Goal: Information Seeking & Learning: Learn about a topic

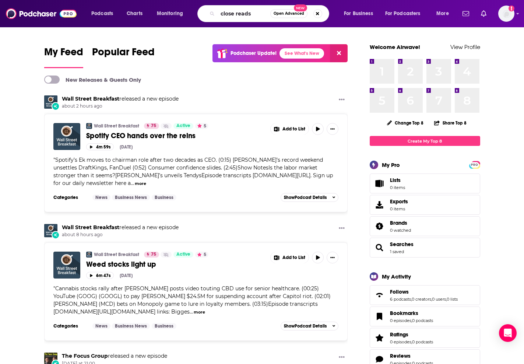
type input "close reads"
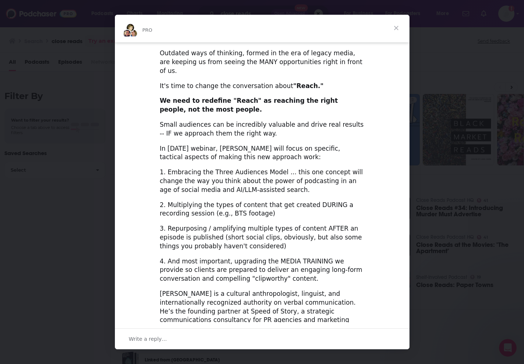
scroll to position [145, 0]
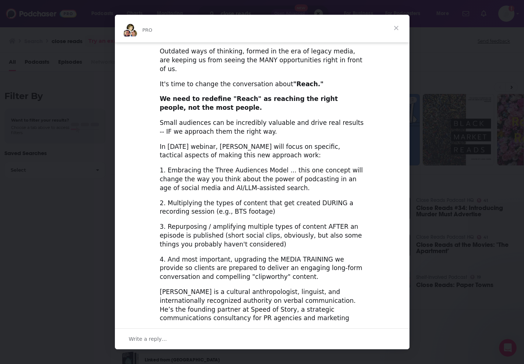
click at [399, 29] on span "Close" at bounding box center [396, 28] width 26 height 26
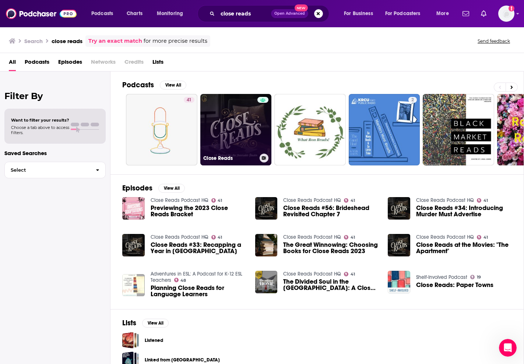
click at [239, 114] on link "Close Reads" at bounding box center [235, 129] width 71 height 71
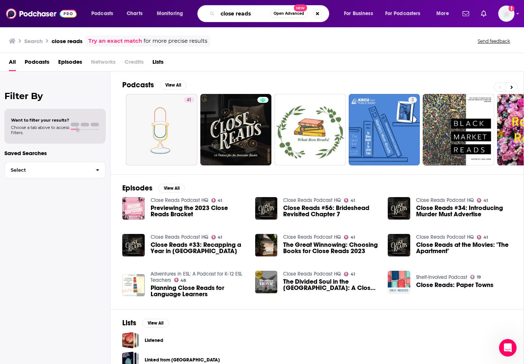
drag, startPoint x: 255, startPoint y: 15, endPoint x: 197, endPoint y: 6, distance: 58.1
click at [197, 6] on div "Podcasts Charts Monitoring close reads Open Advanced New For Business For Podca…" at bounding box center [270, 13] width 369 height 17
type input "pulling the thread"
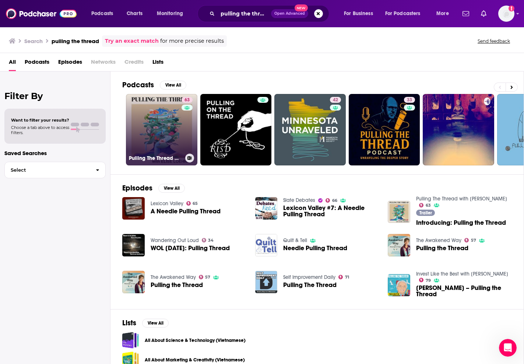
click at [168, 121] on link "63 Pulling The Thread with [PERSON_NAME]" at bounding box center [161, 129] width 71 height 71
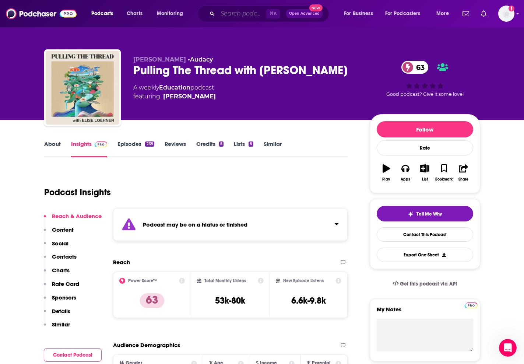
click at [240, 18] on input "Search podcasts, credits, & more..." at bounding box center [241, 14] width 49 height 12
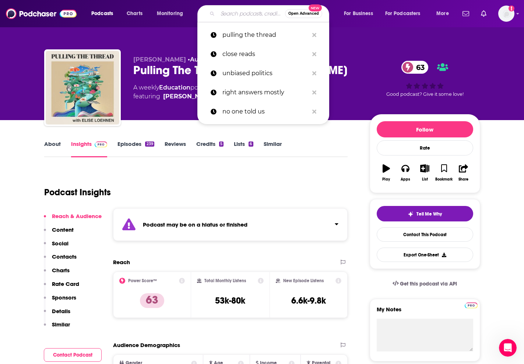
click at [240, 18] on input "Search podcasts, credits, & more..." at bounding box center [250, 14] width 67 height 12
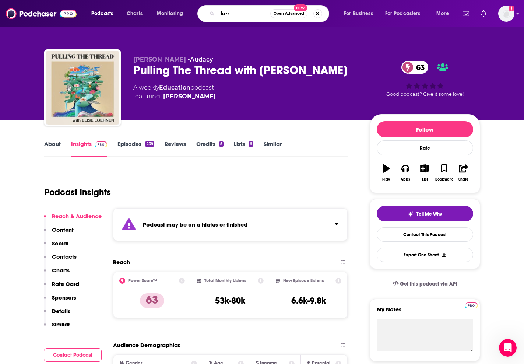
type input "kera"
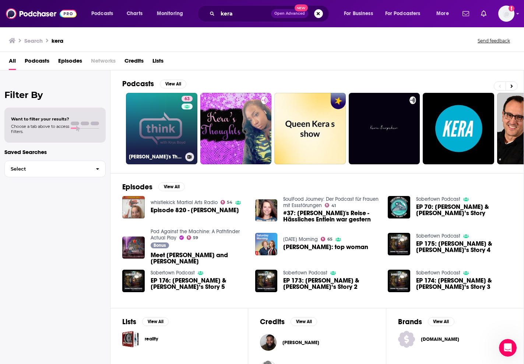
click at [176, 124] on link "63 [PERSON_NAME]'s Think" at bounding box center [161, 128] width 71 height 71
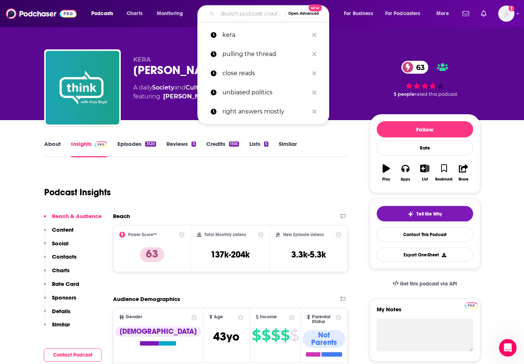
click at [234, 13] on input "Search podcasts, credits, & more..." at bounding box center [250, 14] width 67 height 12
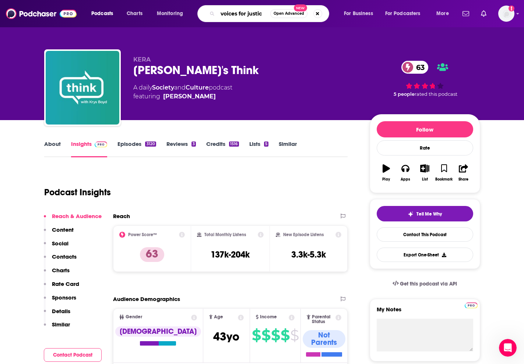
type input "voices for justice"
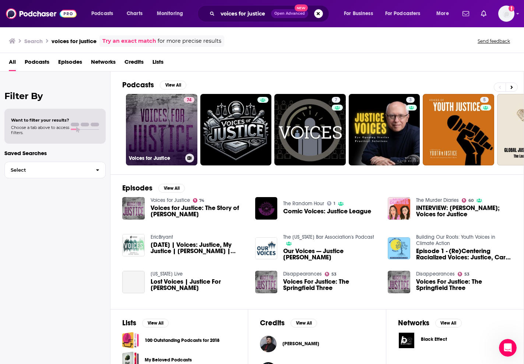
click at [184, 123] on div "74" at bounding box center [189, 125] width 11 height 57
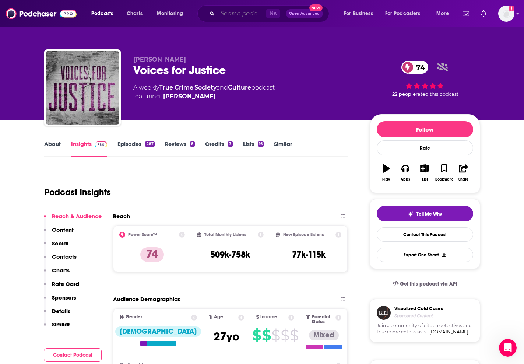
click at [241, 15] on input "Search podcasts, credits, & more..." at bounding box center [241, 14] width 49 height 12
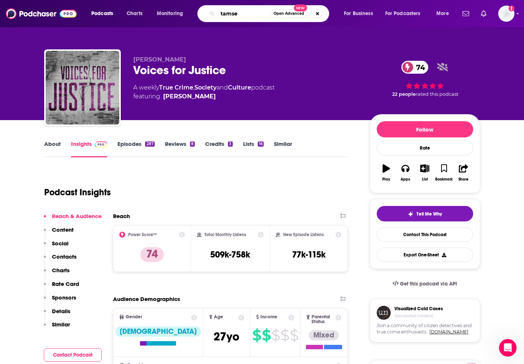
type input "tamsen"
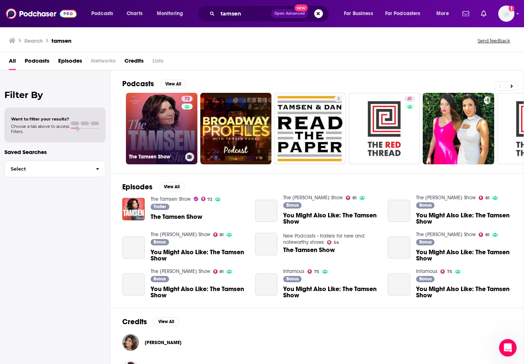
click at [178, 112] on link "72 The Tamsen Show" at bounding box center [161, 128] width 71 height 71
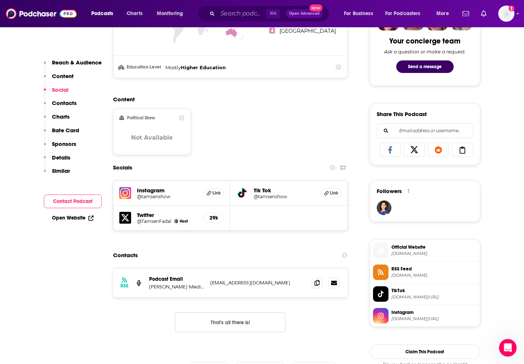
scroll to position [440, 0]
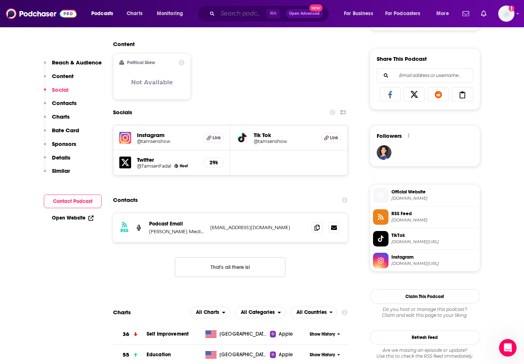
click at [235, 10] on input "Search podcasts, credits, & more..." at bounding box center [241, 14] width 49 height 12
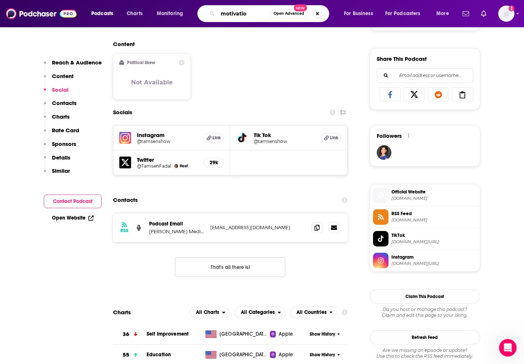
type input "motivation"
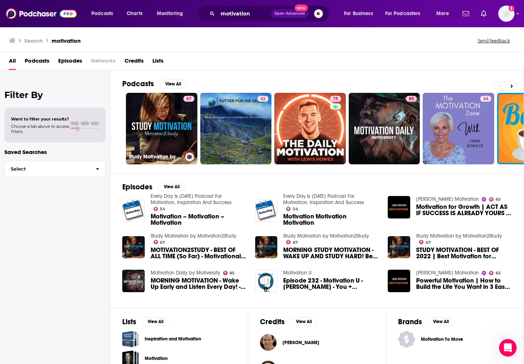
click at [181, 127] on link "67 Study Motivation by Motivation2Study" at bounding box center [161, 128] width 71 height 71
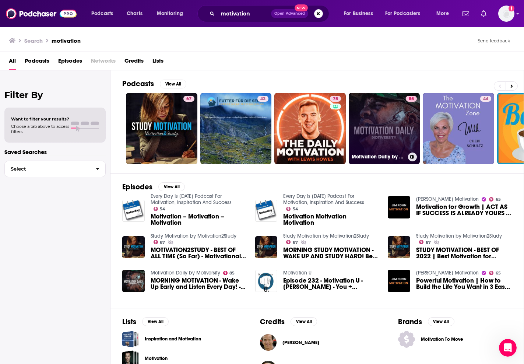
click at [389, 148] on link "85 Motivation Daily by Motiversity" at bounding box center [383, 128] width 71 height 71
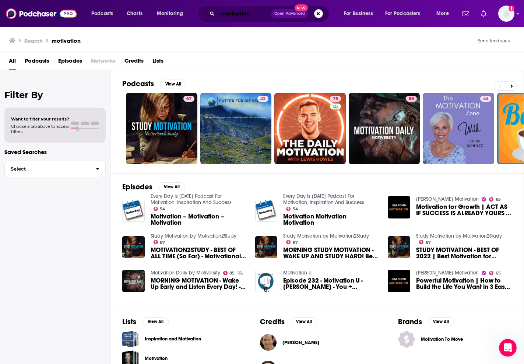
click at [222, 15] on input "motivation" at bounding box center [243, 14] width 53 height 12
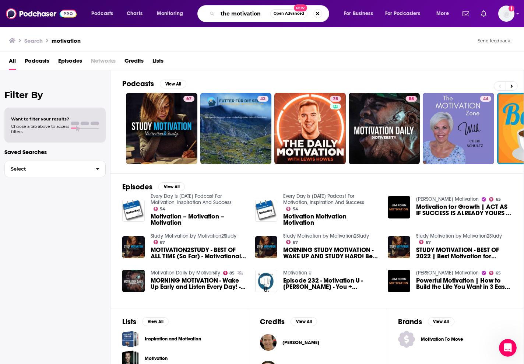
click at [265, 13] on input "the motivation" at bounding box center [243, 14] width 53 height 12
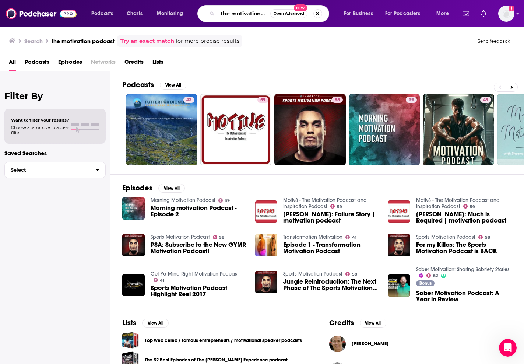
drag, startPoint x: 231, startPoint y: 14, endPoint x: 218, endPoint y: 11, distance: 13.7
click at [218, 11] on input "the motivation podcast" at bounding box center [243, 14] width 53 height 12
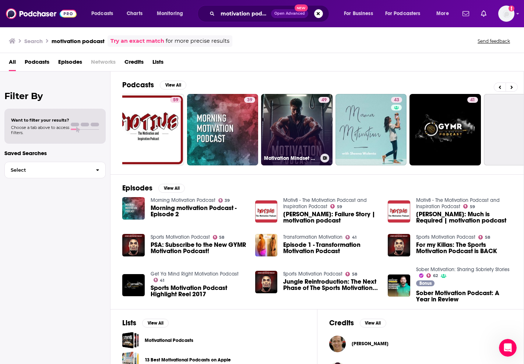
scroll to position [0, 182]
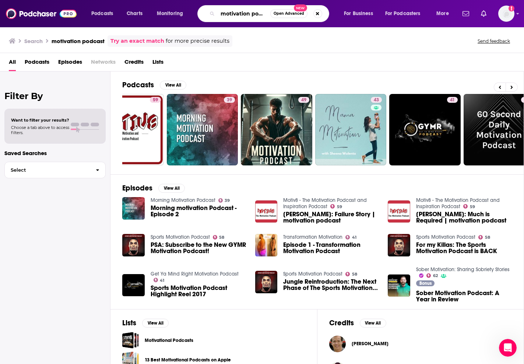
drag, startPoint x: 221, startPoint y: 14, endPoint x: 321, endPoint y: 16, distance: 99.8
click at [321, 16] on div "motivation podcast Open Advanced New" at bounding box center [263, 13] width 132 height 17
type input "guided meditation"
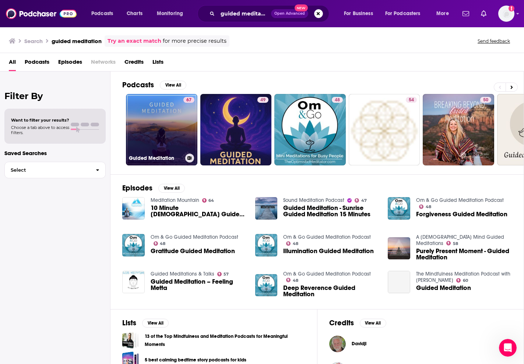
click at [179, 109] on link "67 Guided Meditation" at bounding box center [161, 129] width 71 height 71
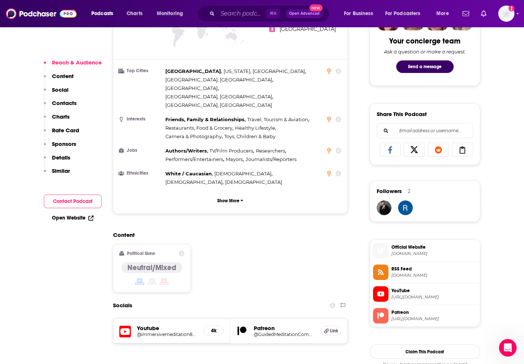
scroll to position [455, 0]
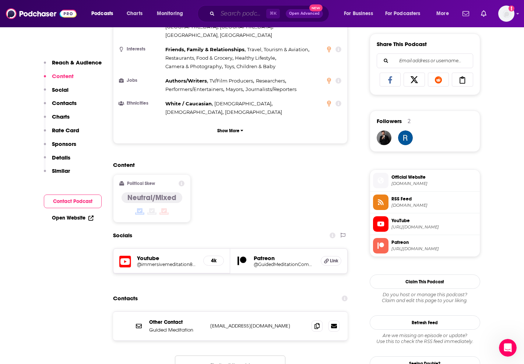
click at [249, 15] on input "Search podcasts, credits, & more..." at bounding box center [241, 14] width 49 height 12
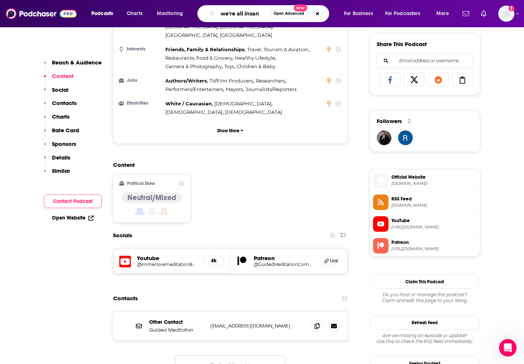
type input "we're all insane"
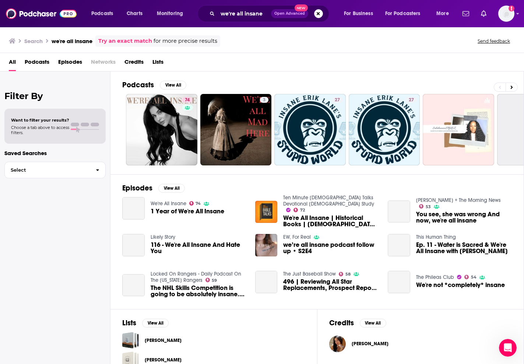
click at [178, 119] on link "74" at bounding box center [161, 129] width 71 height 71
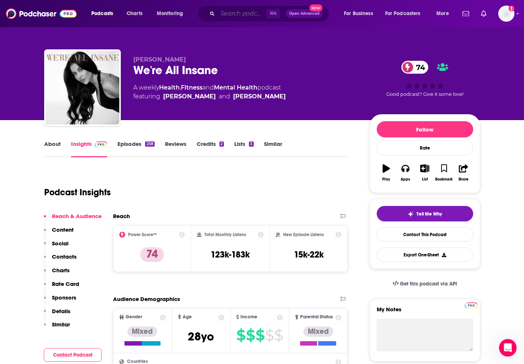
click at [240, 15] on input "Search podcasts, credits, & more..." at bounding box center [241, 14] width 49 height 12
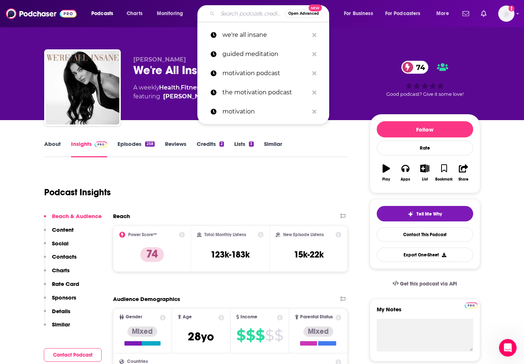
click at [240, 15] on input "Search podcasts, credits, & more..." at bounding box center [250, 14] width 67 height 12
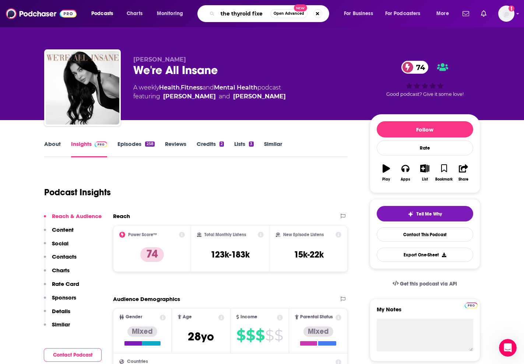
type input "the thyroid fixer"
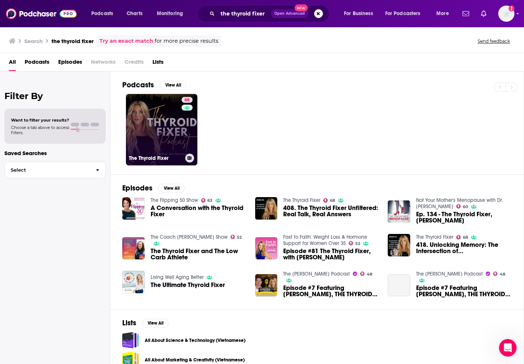
click at [171, 119] on link "68 The Thyroid Fixer" at bounding box center [161, 129] width 71 height 71
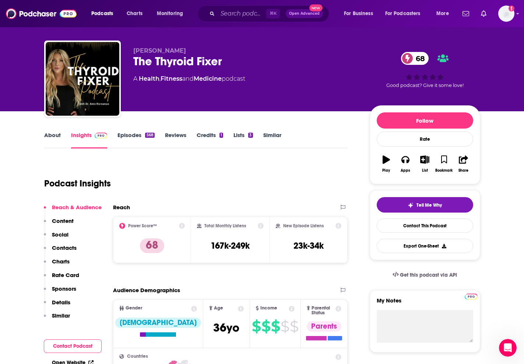
scroll to position [11, 0]
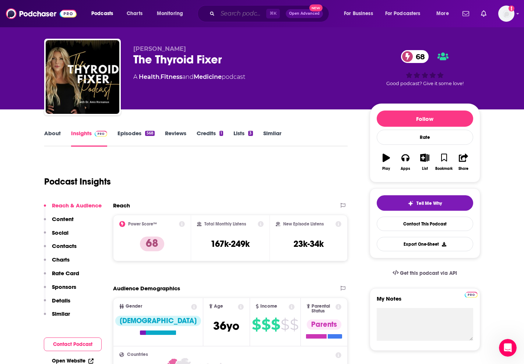
click at [244, 15] on input "Search podcasts, credits, & more..." at bounding box center [241, 14] width 49 height 12
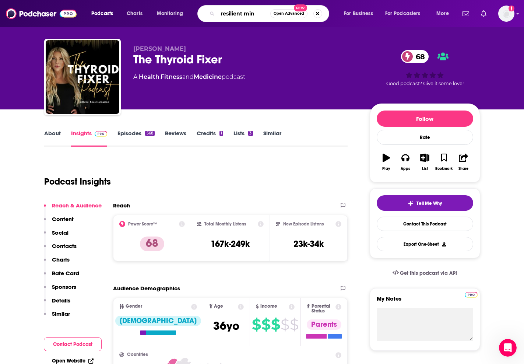
type input "resilient mind"
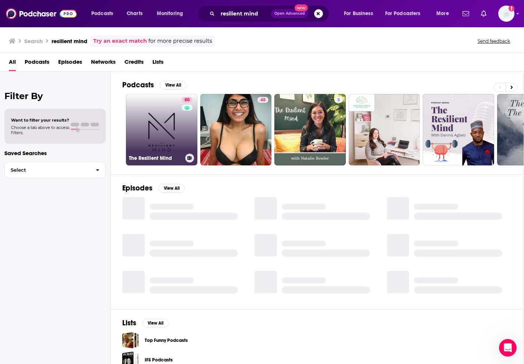
click at [169, 126] on link "80 The Resilient Mind" at bounding box center [161, 129] width 71 height 71
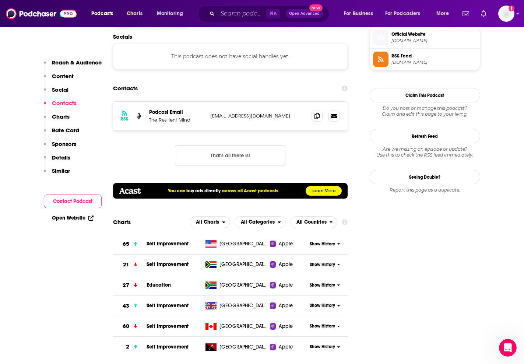
scroll to position [670, 0]
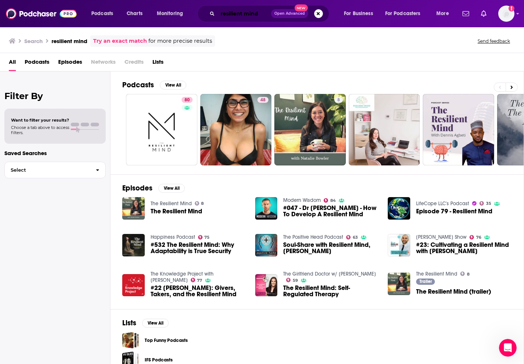
click at [244, 11] on input "resilient mind" at bounding box center [243, 14] width 53 height 12
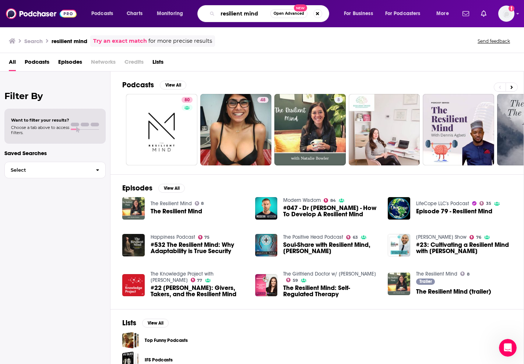
drag, startPoint x: 259, startPoint y: 15, endPoint x: 215, endPoint y: 6, distance: 45.3
click at [215, 6] on div "resilient mind Open Advanced New" at bounding box center [263, 13] width 132 height 17
type input "no lie"
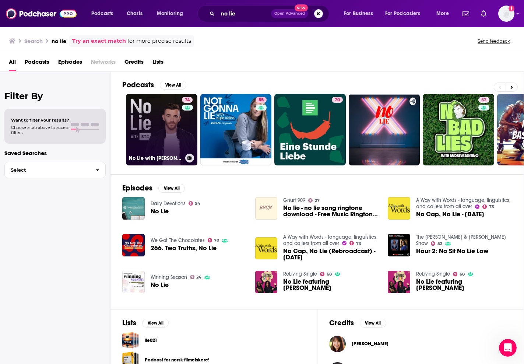
click at [169, 153] on div "No Lie with [PERSON_NAME] [PERSON_NAME]" at bounding box center [161, 157] width 65 height 9
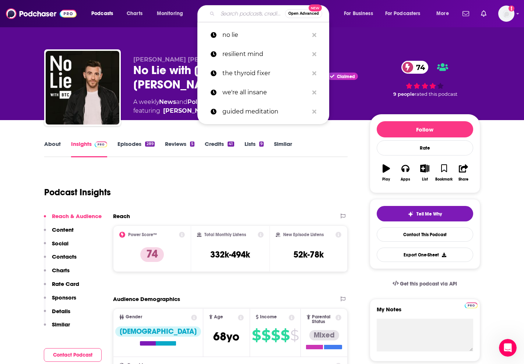
click at [234, 12] on input "Search podcasts, credits, & more..." at bounding box center [250, 14] width 67 height 12
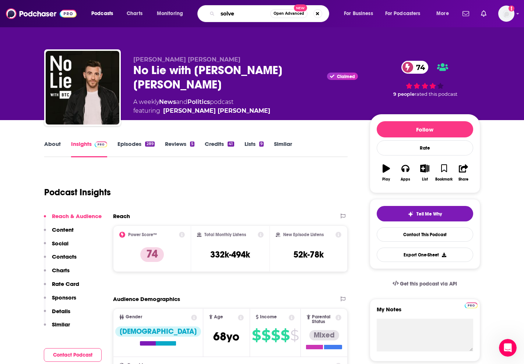
type input "solved"
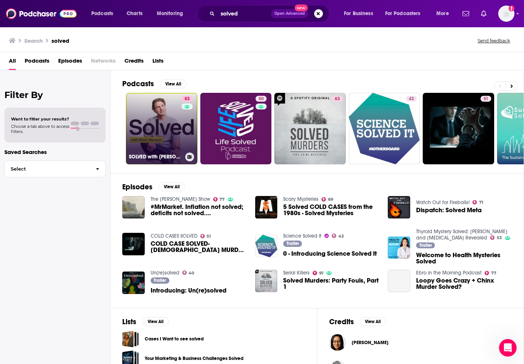
click at [183, 129] on div "83" at bounding box center [187, 124] width 13 height 57
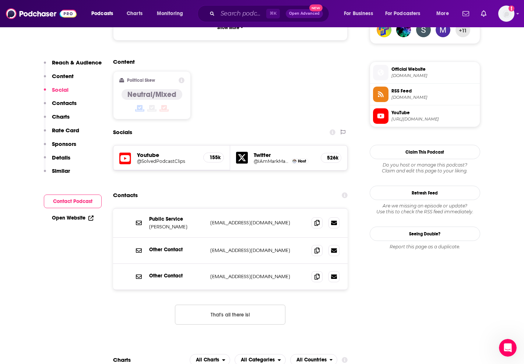
scroll to position [544, 0]
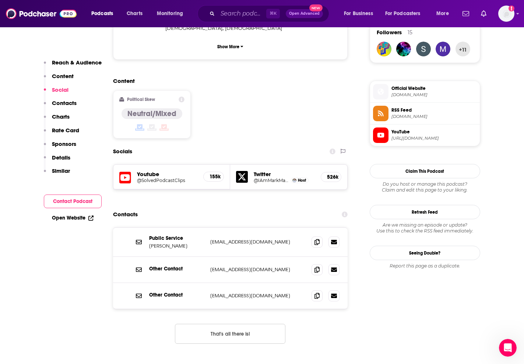
click at [231, 23] on div "Podcasts Charts Monitoring ⌘ K Open Advanced New For Business For Podcasters Mo…" at bounding box center [262, 13] width 524 height 27
click at [236, 16] on input "Search podcasts, credits, & more..." at bounding box center [241, 14] width 49 height 12
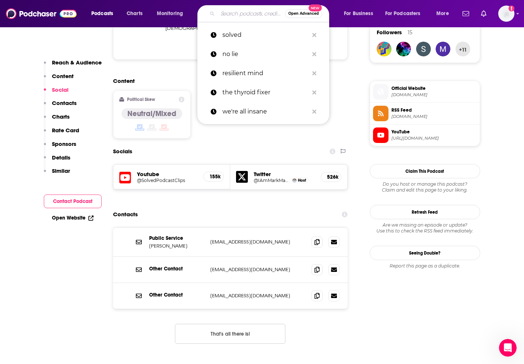
type input "T"
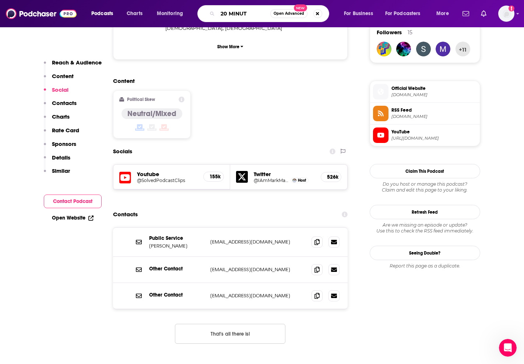
type input "20 MINUTE"
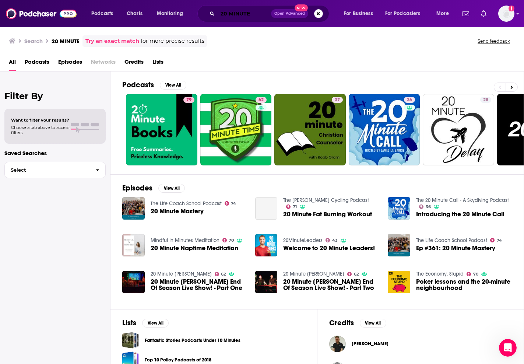
click at [253, 16] on input "20 MINUTE" at bounding box center [243, 14] width 53 height 12
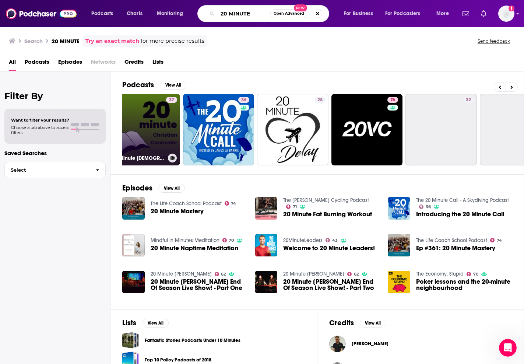
scroll to position [0, 170]
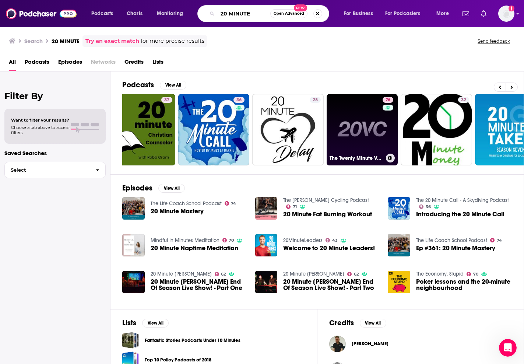
type input "20 MINUTE"
click at [383, 120] on div "76" at bounding box center [388, 125] width 13 height 57
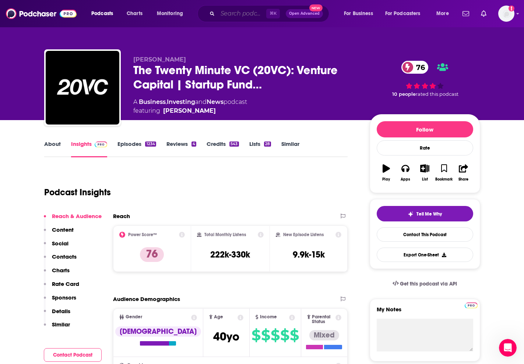
click at [243, 15] on input "Search podcasts, credits, & more..." at bounding box center [241, 14] width 49 height 12
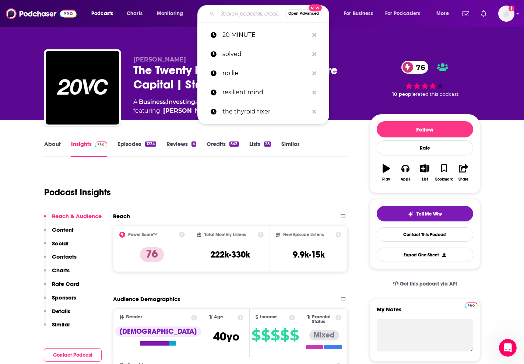
click at [243, 15] on input "Search podcasts, credits, & more..." at bounding box center [250, 14] width 67 height 12
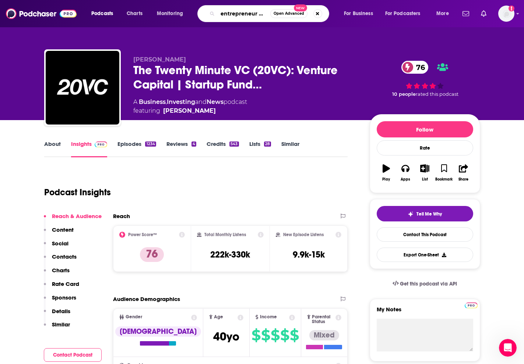
type input "entrepreneur on fire"
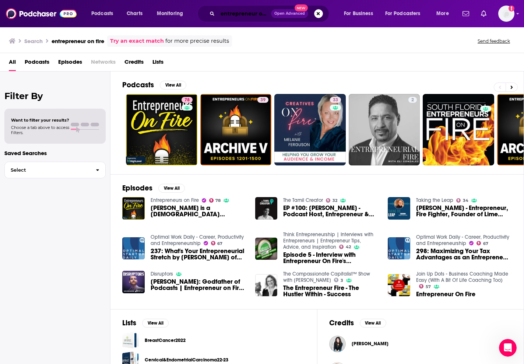
click at [249, 16] on input "entrepreneur on fire" at bounding box center [243, 14] width 53 height 12
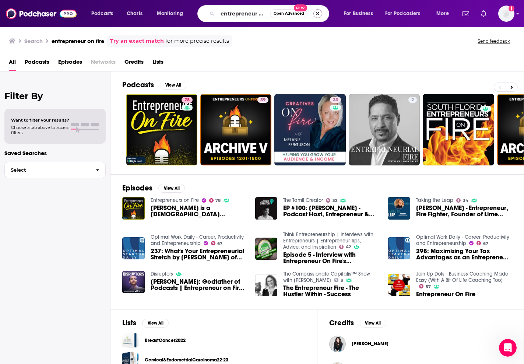
click at [316, 12] on button "Search podcasts, credits, & more..." at bounding box center [317, 13] width 9 height 9
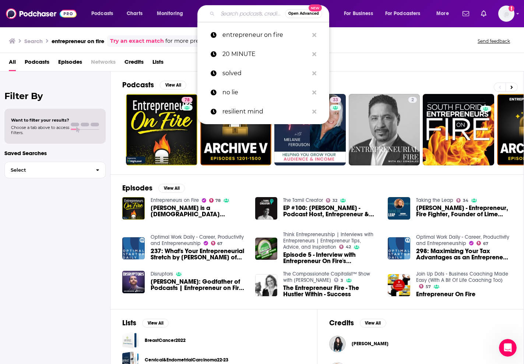
type input "h"
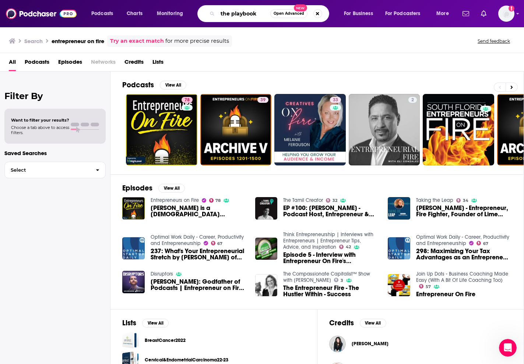
type input "the playbook"
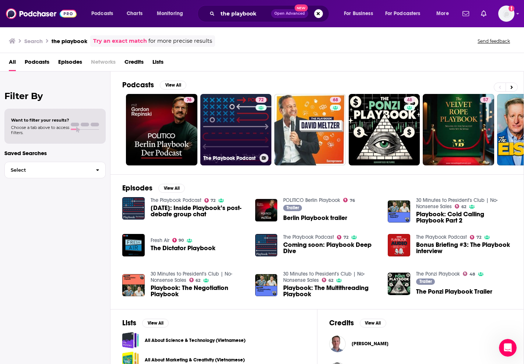
click at [242, 132] on link "72 The Playbook Podcast" at bounding box center [235, 129] width 71 height 71
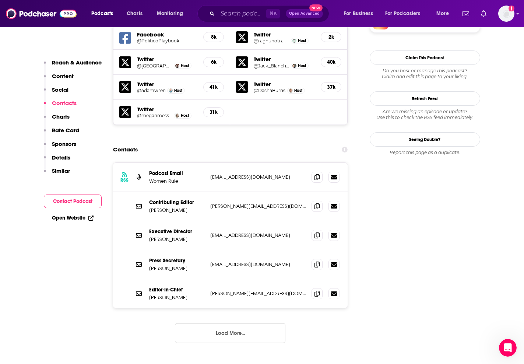
scroll to position [701, 0]
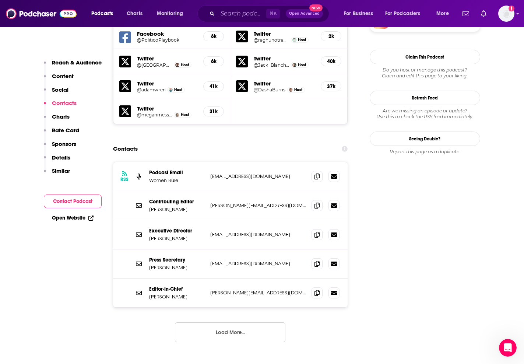
click at [218, 322] on button "Load More..." at bounding box center [230, 332] width 110 height 20
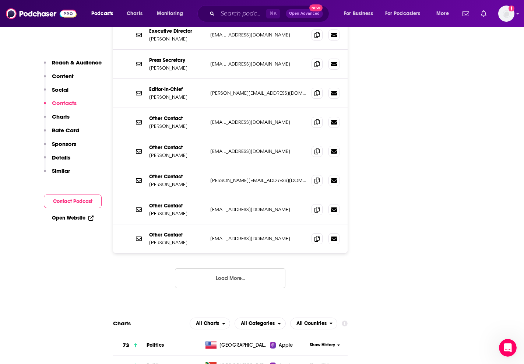
scroll to position [911, 0]
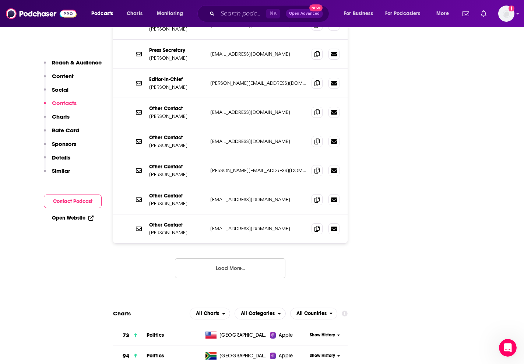
click at [224, 258] on button "Load More..." at bounding box center [230, 268] width 110 height 20
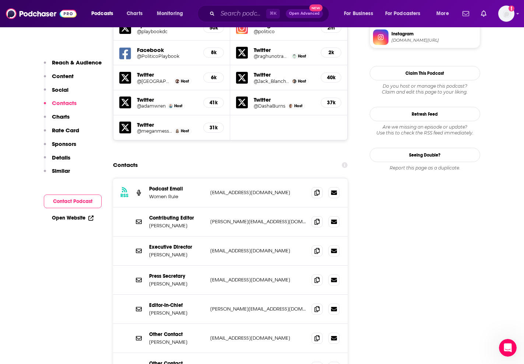
scroll to position [686, 0]
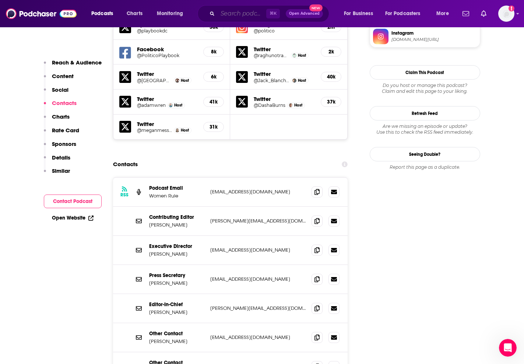
click at [242, 15] on input "Search podcasts, credits, & more..." at bounding box center [241, 14] width 49 height 12
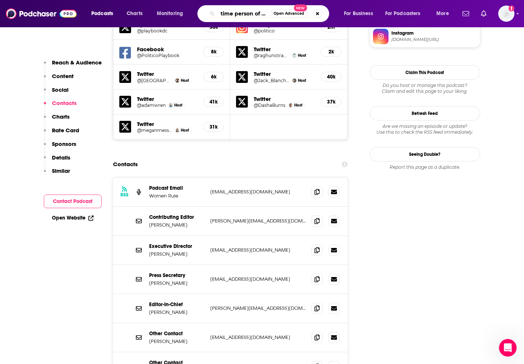
type input "time person of the week"
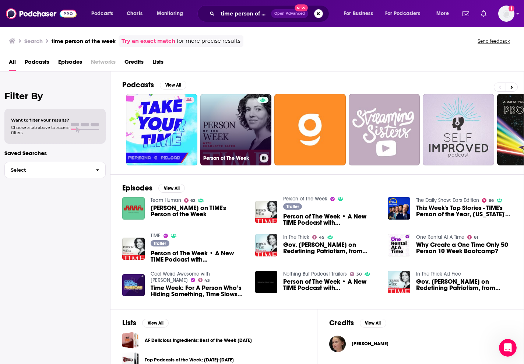
click at [237, 121] on link "Person of The Week" at bounding box center [235, 129] width 71 height 71
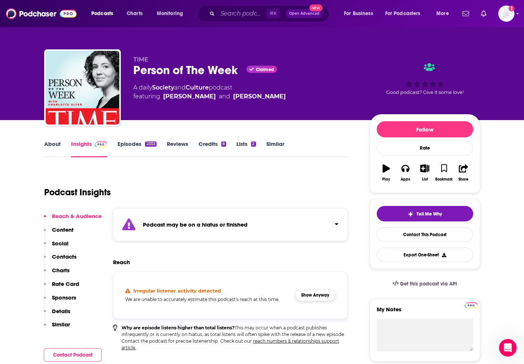
click at [315, 296] on button "Show Anyway" at bounding box center [315, 295] width 40 height 12
